Goal: Task Accomplishment & Management: Manage account settings

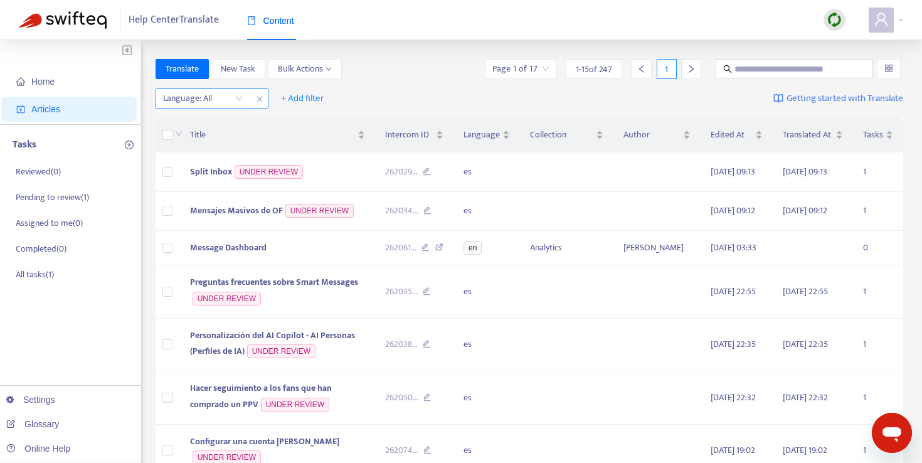
click at [241, 97] on div "Language: All" at bounding box center [202, 98] width 93 height 19
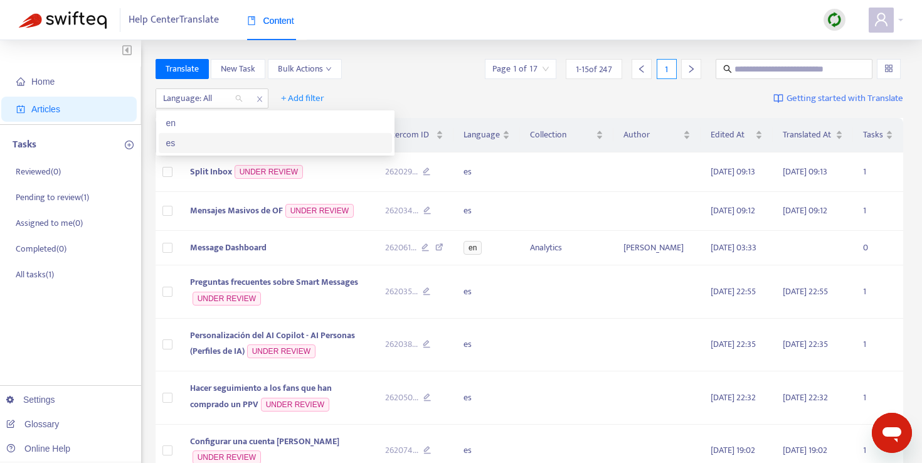
click at [211, 142] on div "es" at bounding box center [275, 143] width 218 height 14
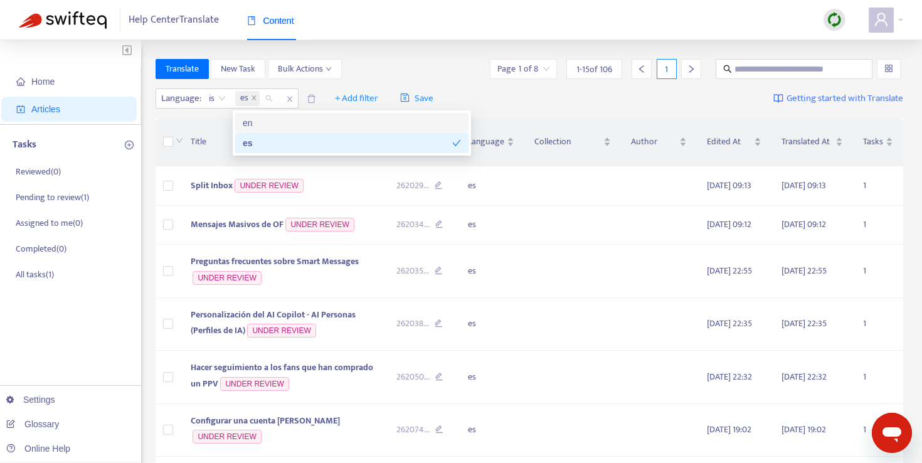
click at [209, 135] on div "Title" at bounding box center [284, 142] width 186 height 14
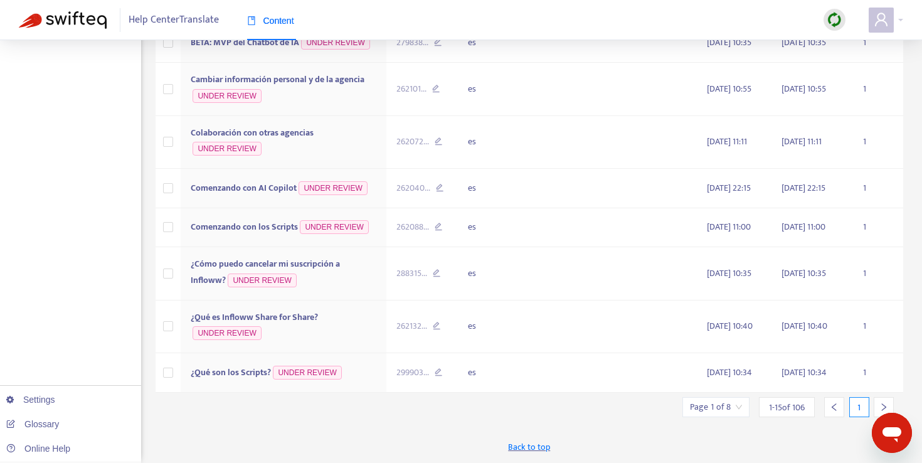
scroll to position [544, 0]
click at [727, 404] on input "search" at bounding box center [716, 407] width 52 height 19
click at [857, 366] on span "15" at bounding box center [856, 372] width 79 height 19
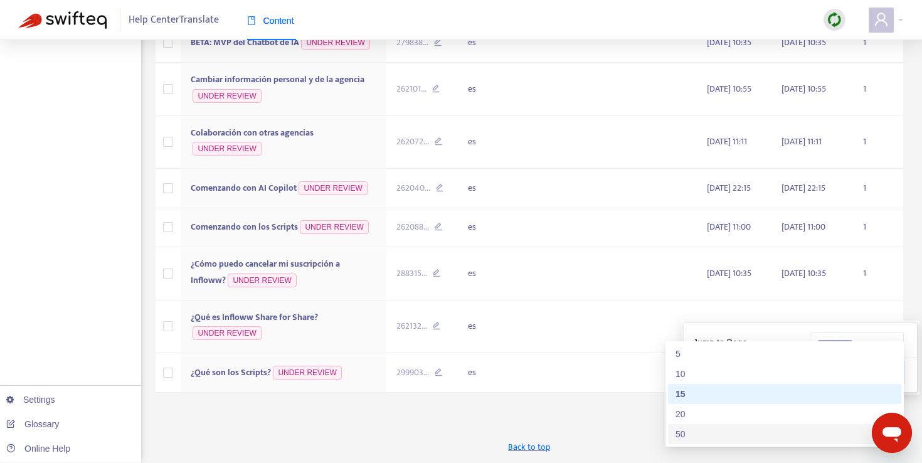
click at [775, 427] on div "50" at bounding box center [784, 434] width 218 height 14
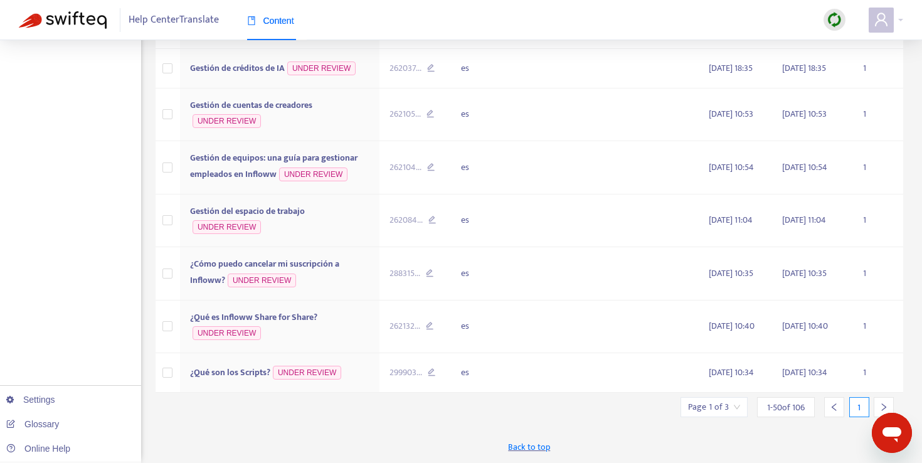
scroll to position [2366, 0]
click at [890, 407] on div at bounding box center [883, 407] width 20 height 20
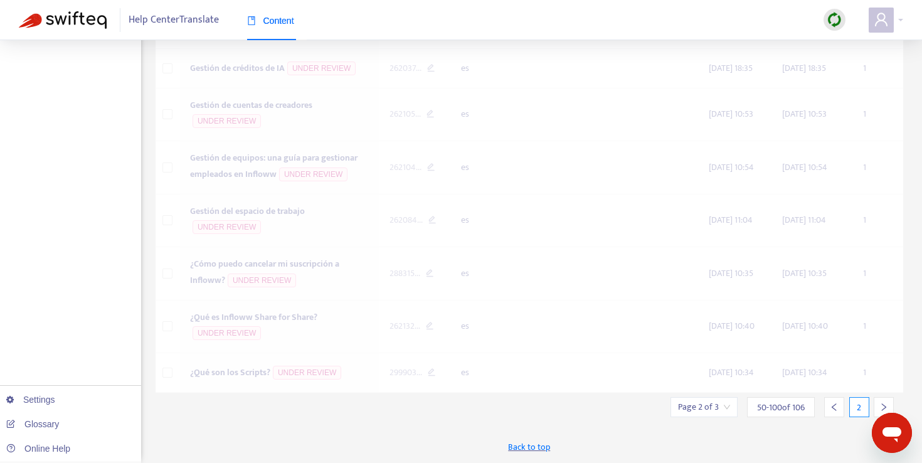
click at [890, 406] on div at bounding box center [883, 407] width 20 height 20
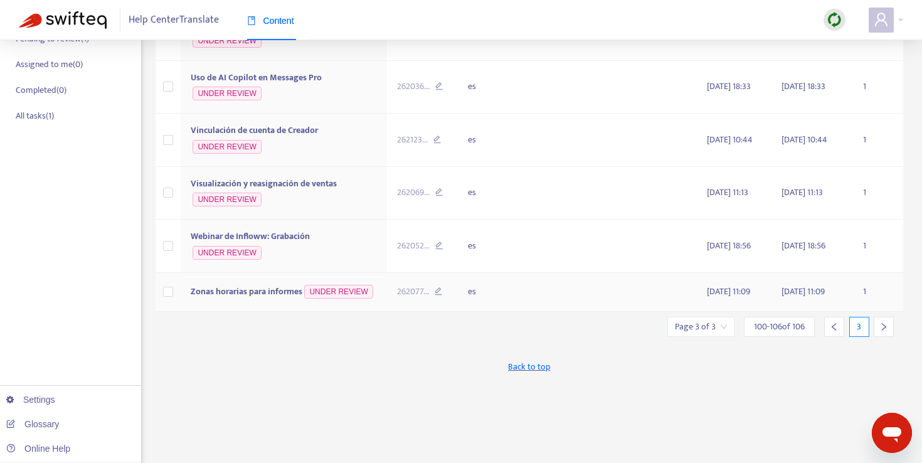
scroll to position [159, 0]
click at [268, 293] on span "Zonas horarias para informes" at bounding box center [247, 290] width 112 height 14
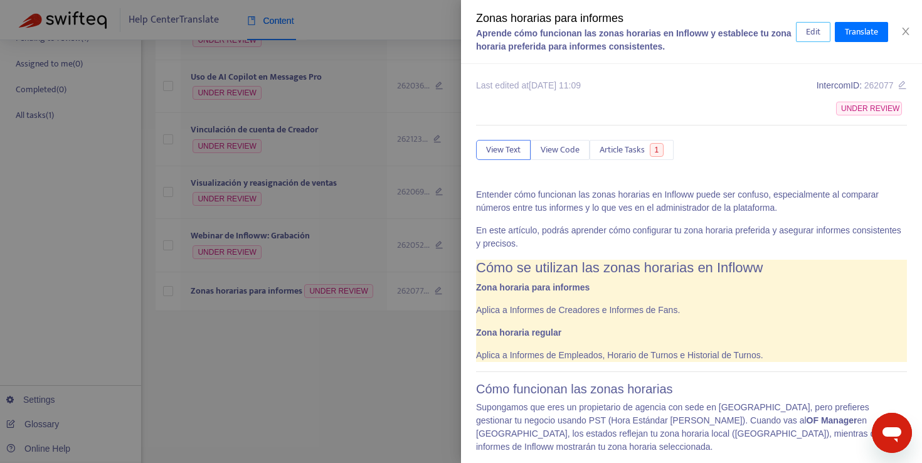
click at [796, 38] on button "Edit" at bounding box center [813, 32] width 34 height 20
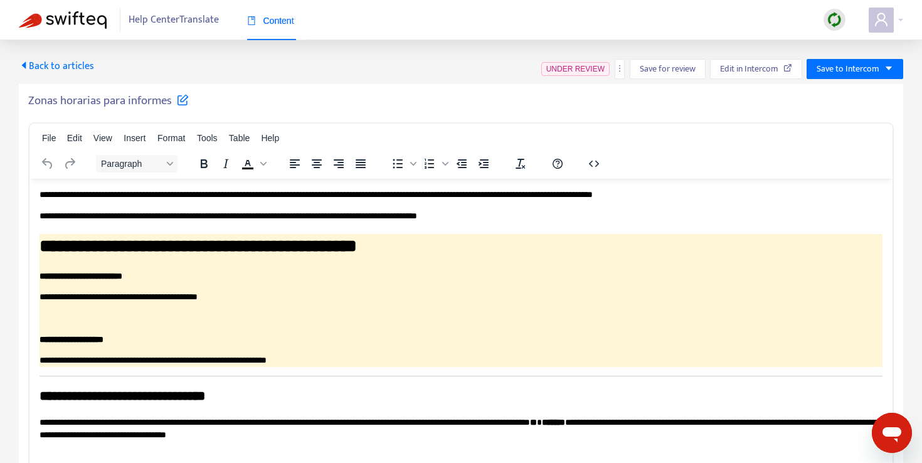
click at [81, 94] on h5 "Zonas horarias para informes" at bounding box center [108, 100] width 161 height 15
click at [49, 65] on span "Back to articles" at bounding box center [56, 66] width 75 height 17
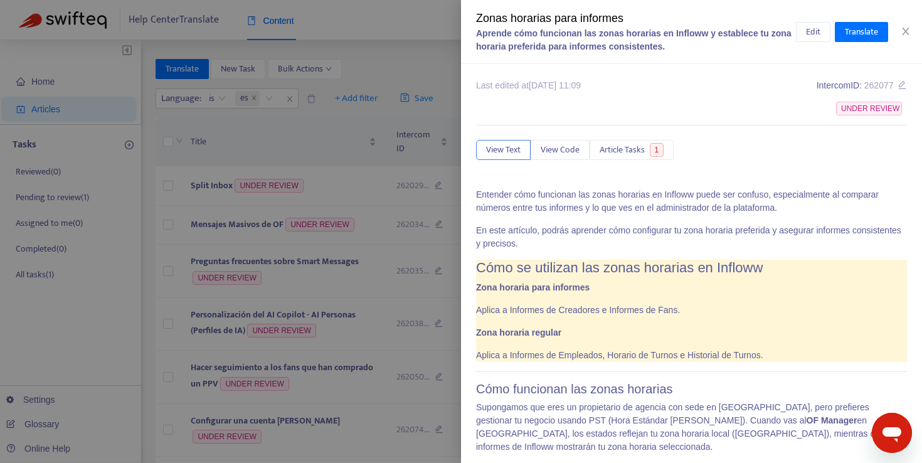
click at [350, 71] on div at bounding box center [461, 231] width 922 height 463
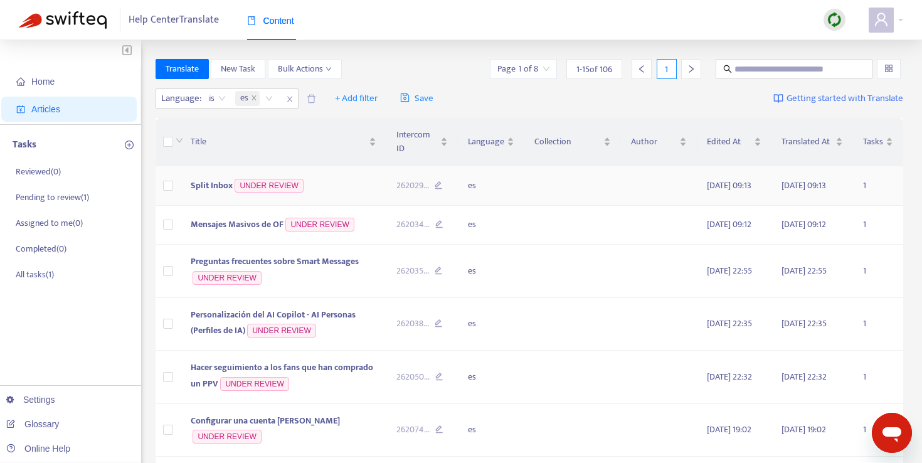
click at [222, 186] on span "Split Inbox" at bounding box center [212, 185] width 42 height 14
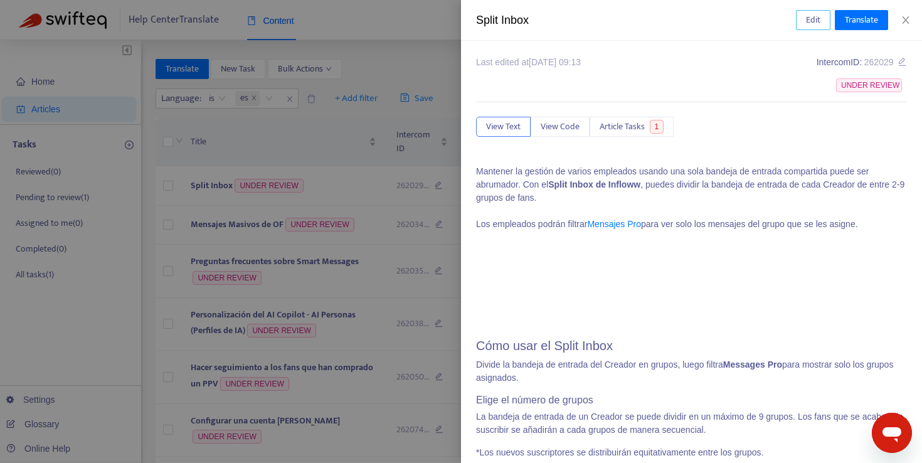
click at [809, 21] on span "Edit" at bounding box center [813, 20] width 14 height 14
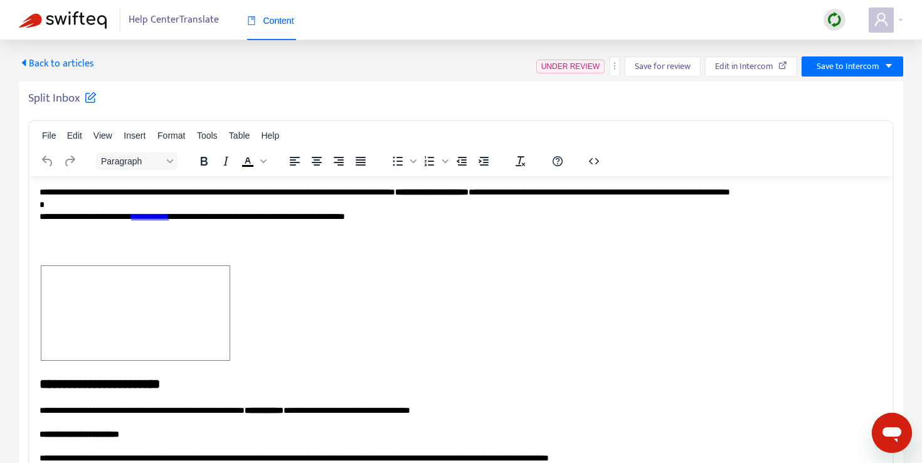
click at [455, 59] on div "Back to articles UNDER REVIEW Save for review Edit in Intercom Save to Intercom" at bounding box center [461, 66] width 884 height 20
click at [66, 63] on span "Back to articles" at bounding box center [56, 63] width 75 height 17
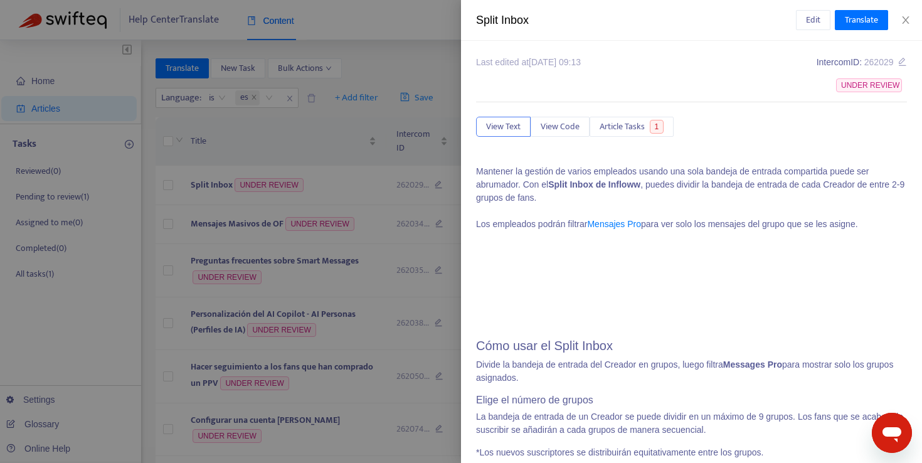
click at [363, 30] on div at bounding box center [461, 231] width 922 height 463
